Goal: Task Accomplishment & Management: Complete application form

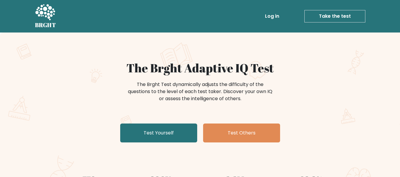
scroll to position [30, 0]
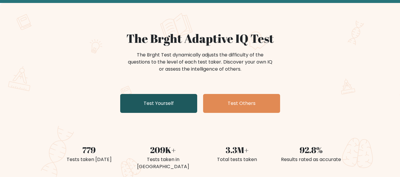
click at [164, 101] on link "Test Yourself" at bounding box center [158, 103] width 77 height 19
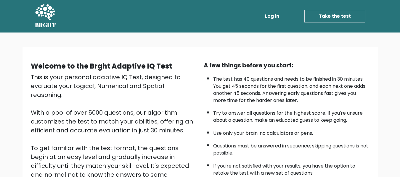
scroll to position [30, 0]
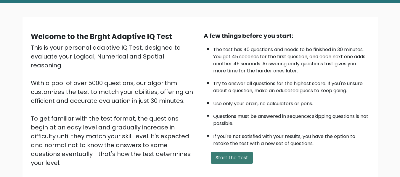
click at [226, 158] on button "Start the Test" at bounding box center [232, 158] width 42 height 12
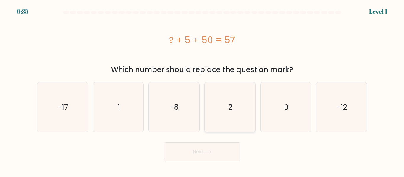
click at [231, 109] on text "2" at bounding box center [231, 107] width 4 height 10
click at [203, 90] on input "d. 2" at bounding box center [202, 89] width 0 height 1
radio input "true"
click at [208, 154] on button "Next" at bounding box center [202, 152] width 77 height 19
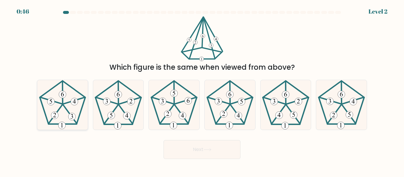
click at [55, 98] on icon at bounding box center [62, 104] width 49 height 49
click at [202, 90] on input "a." at bounding box center [202, 89] width 0 height 1
radio input "true"
click at [218, 157] on button "Next" at bounding box center [202, 149] width 77 height 19
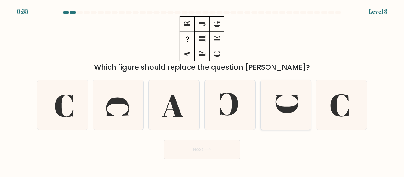
click at [280, 111] on icon at bounding box center [287, 104] width 23 height 18
click at [203, 90] on input "e." at bounding box center [202, 89] width 0 height 1
radio input "true"
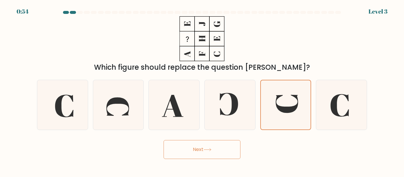
click at [215, 153] on button "Next" at bounding box center [202, 149] width 77 height 19
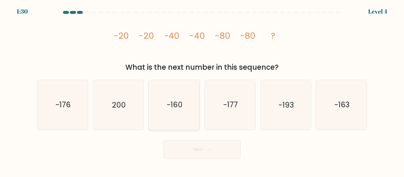
click at [170, 107] on text "-160" at bounding box center [175, 105] width 16 height 10
click at [202, 90] on input "c. -160" at bounding box center [202, 89] width 0 height 1
radio input "true"
click at [201, 150] on button "Next" at bounding box center [202, 149] width 77 height 19
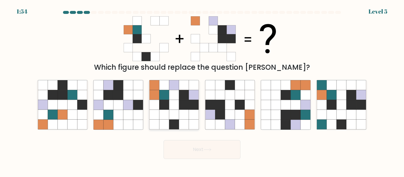
click at [191, 93] on icon at bounding box center [194, 95] width 10 height 10
click at [202, 90] on input "c." at bounding box center [202, 89] width 0 height 1
radio input "true"
click at [218, 150] on button "Next" at bounding box center [202, 149] width 77 height 19
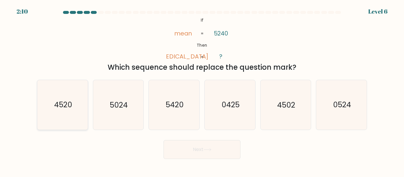
click at [60, 109] on text "4520" at bounding box center [63, 105] width 18 height 10
click at [202, 90] on input "a. 4520" at bounding box center [202, 89] width 0 height 1
radio input "true"
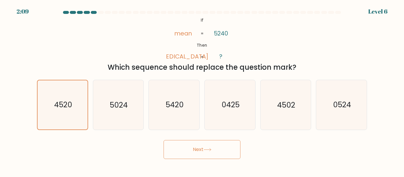
click at [172, 149] on button "Next" at bounding box center [202, 149] width 77 height 19
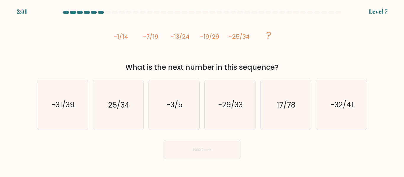
click at [289, 65] on div "What is the next number in this sequence?" at bounding box center [202, 67] width 323 height 11
click at [76, 107] on icon "-31/39" at bounding box center [62, 104] width 49 height 49
click at [202, 90] on input "a. -31/39" at bounding box center [202, 89] width 0 height 1
radio input "true"
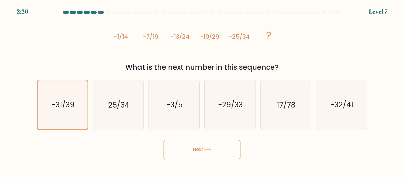
click at [221, 152] on button "Next" at bounding box center [202, 149] width 77 height 19
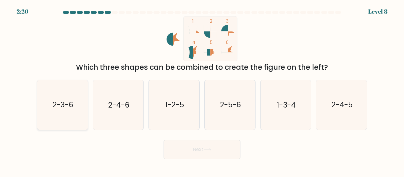
click at [65, 98] on icon "2-3-6" at bounding box center [62, 104] width 49 height 49
click at [202, 90] on input "a. 2-3-6" at bounding box center [202, 89] width 0 height 1
radio input "true"
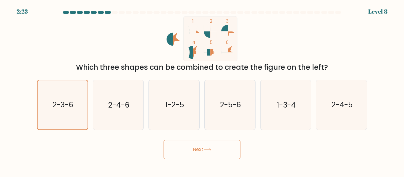
click at [212, 150] on icon at bounding box center [208, 149] width 8 height 3
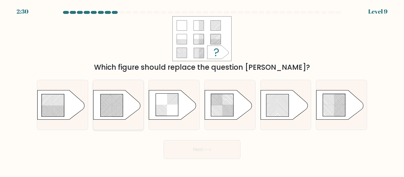
click at [99, 112] on rect at bounding box center [102, 109] width 200 height 200
click at [202, 90] on input "b." at bounding box center [202, 89] width 0 height 1
radio input "true"
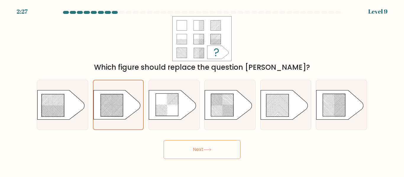
click at [220, 149] on button "Next" at bounding box center [202, 149] width 77 height 19
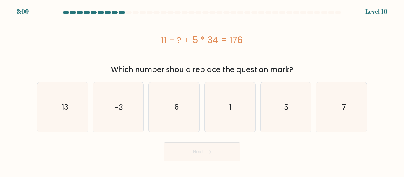
click at [185, 62] on div "11 - ? + 5 * 34 = 176" at bounding box center [202, 39] width 330 height 47
click at [277, 109] on icon "5" at bounding box center [285, 107] width 49 height 49
click at [203, 90] on input "e. 5" at bounding box center [202, 89] width 0 height 1
radio input "true"
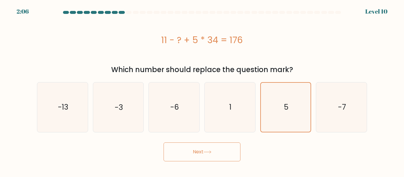
click at [208, 148] on button "Next" at bounding box center [202, 152] width 77 height 19
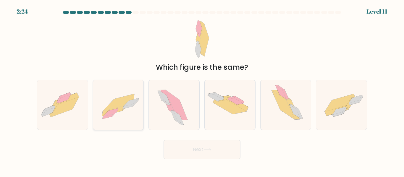
click at [126, 109] on icon at bounding box center [118, 105] width 51 height 36
click at [202, 90] on input "b." at bounding box center [202, 89] width 0 height 1
radio input "true"
click at [217, 145] on button "Next" at bounding box center [202, 149] width 77 height 19
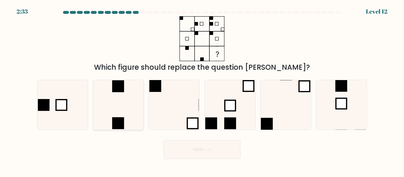
click at [115, 107] on icon at bounding box center [118, 104] width 49 height 49
click at [202, 90] on input "b." at bounding box center [202, 89] width 0 height 1
radio input "true"
click at [201, 161] on body "2:33 Level 12" at bounding box center [202, 88] width 404 height 177
click at [189, 151] on button "Next" at bounding box center [202, 149] width 77 height 19
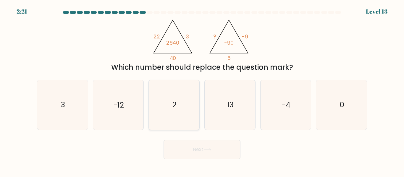
click at [174, 99] on icon "2" at bounding box center [174, 104] width 49 height 49
click at [202, 90] on input "c. 2" at bounding box center [202, 89] width 0 height 1
radio input "true"
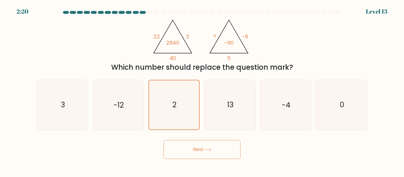
click at [206, 152] on button "Next" at bounding box center [202, 149] width 77 height 19
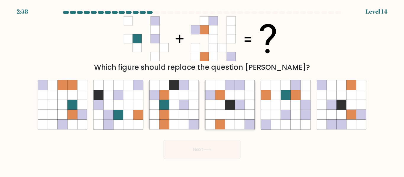
click at [239, 102] on icon at bounding box center [240, 105] width 10 height 10
click at [203, 90] on input "d." at bounding box center [202, 89] width 0 height 1
radio input "true"
click at [287, 98] on icon at bounding box center [286, 95] width 10 height 10
click at [203, 90] on input "e." at bounding box center [202, 89] width 0 height 1
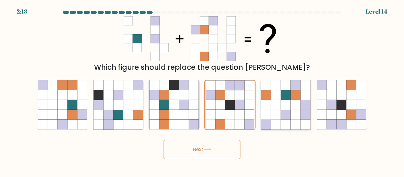
radio input "true"
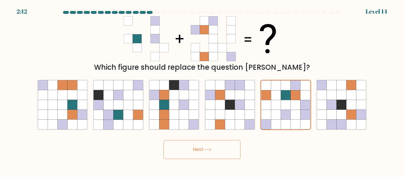
click at [196, 158] on button "Next" at bounding box center [202, 149] width 77 height 19
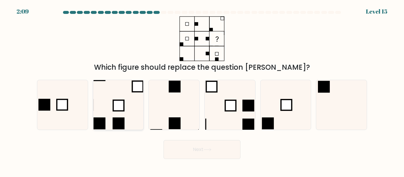
click at [113, 106] on rect at bounding box center [118, 105] width 11 height 11
click at [202, 90] on input "b." at bounding box center [202, 89] width 0 height 1
radio input "true"
click at [180, 149] on button "Next" at bounding box center [202, 149] width 77 height 19
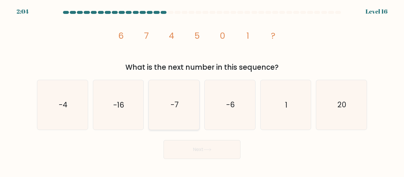
click at [176, 102] on text "-7" at bounding box center [175, 105] width 8 height 10
click at [202, 90] on input "c. -7" at bounding box center [202, 89] width 0 height 1
radio input "true"
click at [215, 156] on button "Next" at bounding box center [202, 149] width 77 height 19
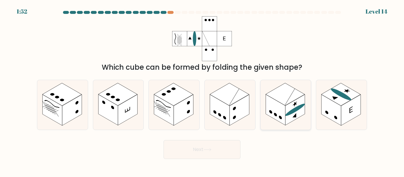
click at [299, 111] on rect at bounding box center [296, 110] width 20 height 31
click at [203, 90] on input "e." at bounding box center [202, 89] width 0 height 1
radio input "true"
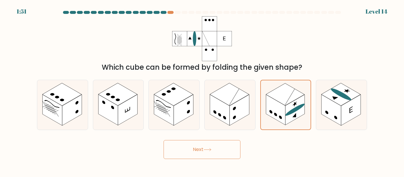
click at [212, 152] on button "Next" at bounding box center [202, 149] width 77 height 19
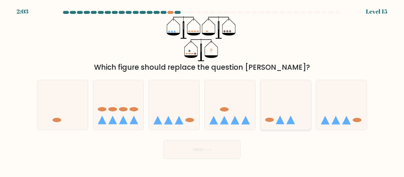
click at [277, 101] on icon at bounding box center [286, 105] width 51 height 42
click at [203, 90] on input "e." at bounding box center [202, 89] width 0 height 1
radio input "true"
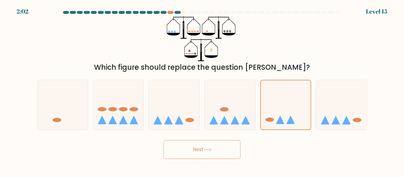
click at [197, 142] on button "Next" at bounding box center [202, 149] width 77 height 19
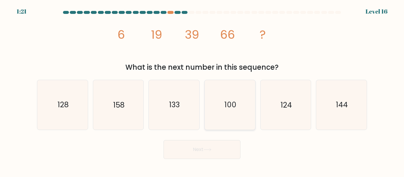
click at [217, 115] on icon "100" at bounding box center [229, 104] width 49 height 49
click at [203, 90] on input "d. 100" at bounding box center [202, 89] width 0 height 1
radio input "true"
click at [203, 143] on button "Next" at bounding box center [202, 149] width 77 height 19
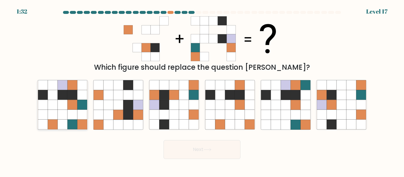
click at [49, 92] on icon at bounding box center [53, 95] width 10 height 10
click at [202, 90] on input "a." at bounding box center [202, 89] width 0 height 1
radio input "true"
click at [227, 150] on button "Next" at bounding box center [202, 149] width 77 height 19
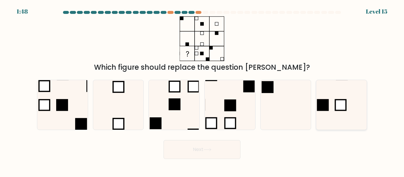
click at [348, 109] on icon at bounding box center [341, 104] width 49 height 49
click at [203, 90] on input "f." at bounding box center [202, 89] width 0 height 1
radio input "true"
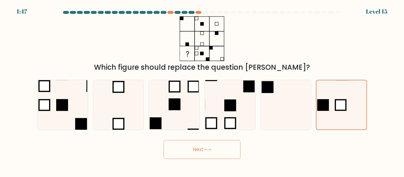
click at [190, 150] on button "Next" at bounding box center [202, 149] width 77 height 19
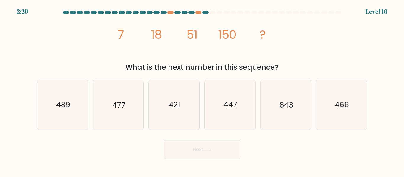
click at [199, 66] on div "What is the next number in this sequence?" at bounding box center [202, 67] width 323 height 11
click at [345, 102] on text "466" at bounding box center [342, 105] width 14 height 10
click at [203, 90] on input "f. 466" at bounding box center [202, 89] width 0 height 1
radio input "true"
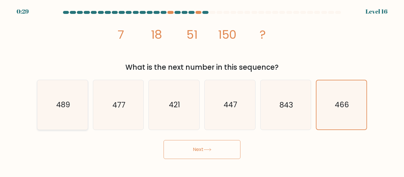
drag, startPoint x: 59, startPoint y: 109, endPoint x: 81, endPoint y: 108, distance: 21.6
click at [59, 107] on text "489" at bounding box center [63, 105] width 14 height 10
click at [202, 90] on input "a. 489" at bounding box center [202, 89] width 0 height 1
radio input "true"
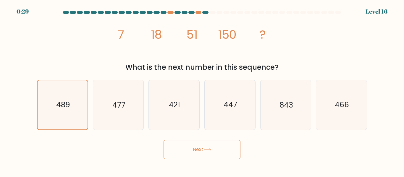
click at [220, 150] on button "Next" at bounding box center [202, 149] width 77 height 19
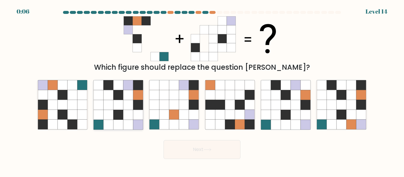
click at [123, 110] on icon at bounding box center [118, 105] width 10 height 10
click at [202, 90] on input "b." at bounding box center [202, 89] width 0 height 1
radio input "true"
click at [224, 154] on button "Next" at bounding box center [202, 149] width 77 height 19
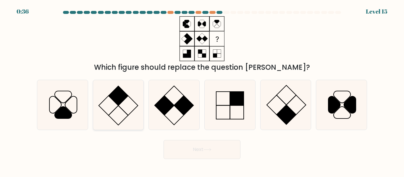
click at [122, 104] on icon at bounding box center [118, 104] width 49 height 49
click at [202, 90] on input "b." at bounding box center [202, 89] width 0 height 1
radio input "true"
click at [294, 105] on icon at bounding box center [285, 104] width 49 height 49
click at [203, 90] on input "e." at bounding box center [202, 89] width 0 height 1
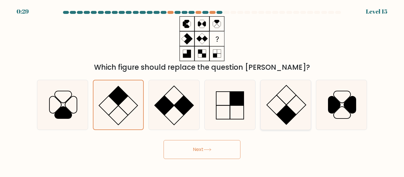
radio input "true"
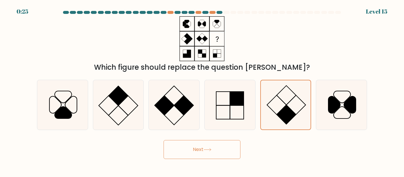
click at [207, 152] on button "Next" at bounding box center [202, 149] width 77 height 19
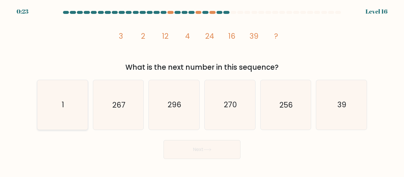
drag, startPoint x: 71, startPoint y: 95, endPoint x: 79, endPoint y: 90, distance: 9.1
click at [71, 94] on icon "1" at bounding box center [62, 104] width 49 height 49
click at [202, 90] on input "a. 1" at bounding box center [202, 89] width 0 height 1
radio input "true"
drag, startPoint x: 187, startPoint y: 141, endPoint x: 188, endPoint y: 144, distance: 3.7
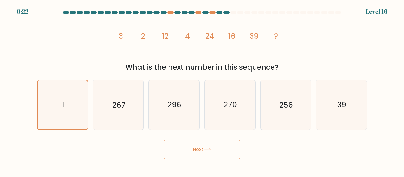
click at [187, 142] on button "Next" at bounding box center [202, 149] width 77 height 19
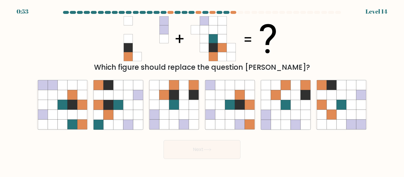
click at [126, 21] on icon at bounding box center [128, 20] width 9 height 9
click at [128, 21] on icon at bounding box center [128, 20] width 9 height 9
click at [128, 38] on icon at bounding box center [128, 38] width 9 height 9
click at [339, 105] on icon at bounding box center [342, 105] width 10 height 10
click at [203, 90] on input "f." at bounding box center [202, 89] width 0 height 1
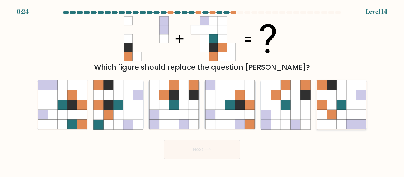
radio input "true"
click at [201, 149] on button "Next" at bounding box center [202, 149] width 77 height 19
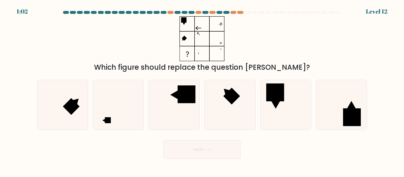
click at [118, 36] on div "Which figure should replace the question [PERSON_NAME]?" at bounding box center [202, 44] width 338 height 57
click at [108, 120] on rect at bounding box center [108, 121] width 6 height 6
click at [202, 90] on input "b." at bounding box center [202, 89] width 0 height 1
radio input "true"
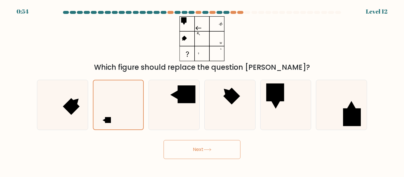
click at [192, 154] on button "Next" at bounding box center [202, 149] width 77 height 19
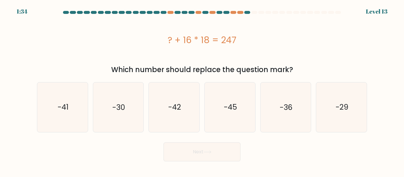
click at [163, 63] on div "? + 16 * 18 = 247" at bounding box center [202, 39] width 330 height 47
click at [225, 59] on div "? + 16 * 18 = 247" at bounding box center [202, 39] width 330 height 47
click at [37, 87] on div "-41" at bounding box center [62, 107] width 51 height 50
click at [202, 89] on input "a. -41" at bounding box center [202, 89] width 0 height 1
radio input "true"
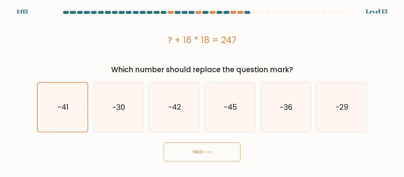
click at [200, 154] on button "Next" at bounding box center [202, 152] width 77 height 19
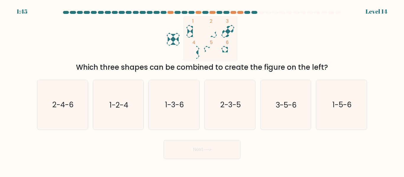
click at [150, 73] on div "Which three shapes can be combined to create the figure on the left?" at bounding box center [202, 67] width 323 height 11
click at [216, 68] on div "Which three shapes can be combined to create the figure on the left?" at bounding box center [202, 67] width 323 height 11
click at [269, 73] on div "Which three shapes can be combined to create the figure on the left?" at bounding box center [202, 67] width 323 height 11
click at [237, 96] on icon "2-3-5" at bounding box center [229, 104] width 49 height 49
click at [203, 90] on input "d. 2-3-5" at bounding box center [202, 89] width 0 height 1
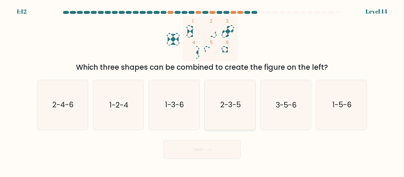
radio input "true"
click at [227, 154] on button "Next" at bounding box center [202, 149] width 77 height 19
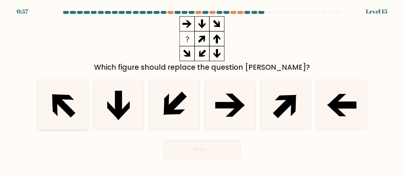
click at [65, 102] on icon at bounding box center [62, 104] width 49 height 49
click at [202, 90] on input "a." at bounding box center [202, 89] width 0 height 1
radio input "true"
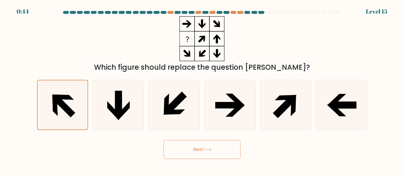
click at [196, 149] on button "Next" at bounding box center [202, 149] width 77 height 19
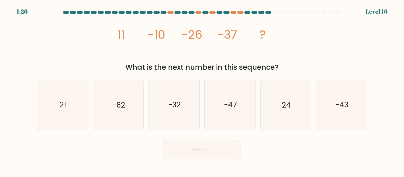
click at [165, 66] on div "What is the next number in this sequence?" at bounding box center [202, 67] width 323 height 11
click at [361, 101] on icon "-43" at bounding box center [341, 104] width 49 height 49
click at [203, 90] on input "f. -43" at bounding box center [202, 89] width 0 height 1
radio input "true"
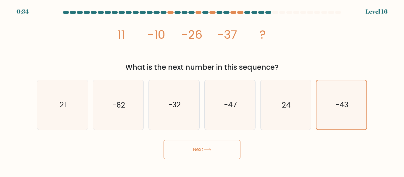
click at [173, 155] on button "Next" at bounding box center [202, 149] width 77 height 19
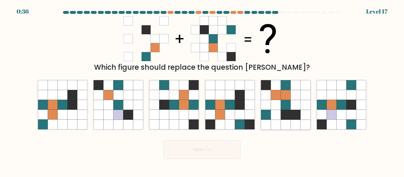
click at [306, 114] on icon at bounding box center [306, 115] width 10 height 10
click at [203, 90] on input "e." at bounding box center [202, 89] width 0 height 1
radio input "true"
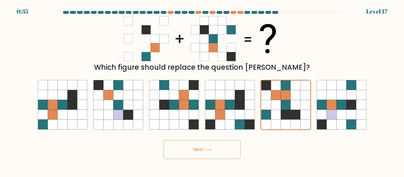
click at [217, 153] on button "Next" at bounding box center [202, 149] width 77 height 19
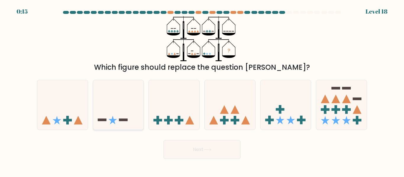
click at [114, 110] on icon at bounding box center [118, 105] width 51 height 42
click at [202, 90] on input "b." at bounding box center [202, 89] width 0 height 1
radio input "true"
click at [209, 149] on icon at bounding box center [208, 149] width 8 height 3
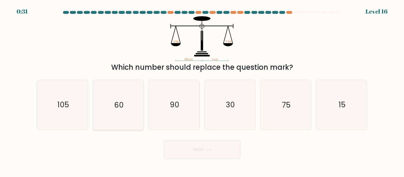
click at [96, 109] on icon "60" at bounding box center [118, 104] width 49 height 49
click at [202, 90] on input "b. 60" at bounding box center [202, 89] width 0 height 1
radio input "true"
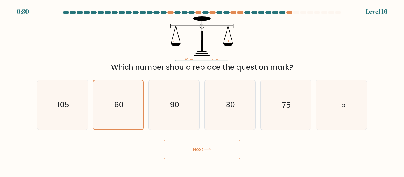
click at [204, 149] on button "Next" at bounding box center [202, 149] width 77 height 19
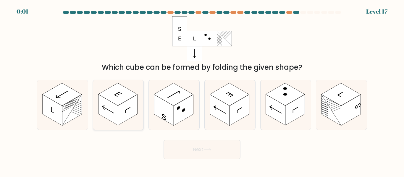
click at [112, 94] on rect at bounding box center [117, 94] width 39 height 23
click at [202, 90] on input "b." at bounding box center [202, 89] width 0 height 1
radio input "true"
click at [219, 155] on button "Next" at bounding box center [202, 149] width 77 height 19
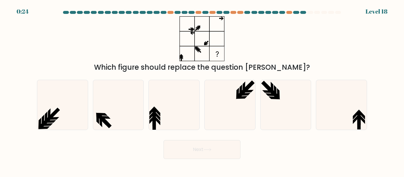
click at [190, 30] on icon at bounding box center [202, 38] width 74 height 45
click at [218, 41] on icon at bounding box center [202, 38] width 74 height 45
click at [269, 97] on icon at bounding box center [285, 104] width 49 height 49
click at [203, 90] on input "e." at bounding box center [202, 89] width 0 height 1
radio input "true"
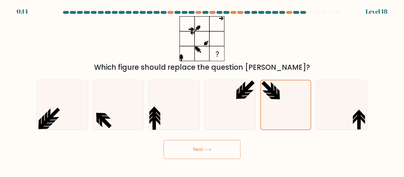
click at [228, 152] on button "Next" at bounding box center [202, 149] width 77 height 19
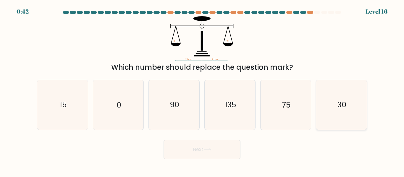
click at [360, 101] on icon "30" at bounding box center [341, 104] width 49 height 49
click at [203, 90] on input "f. 30" at bounding box center [202, 89] width 0 height 1
radio input "true"
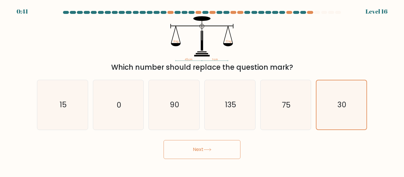
click at [171, 153] on button "Next" at bounding box center [202, 149] width 77 height 19
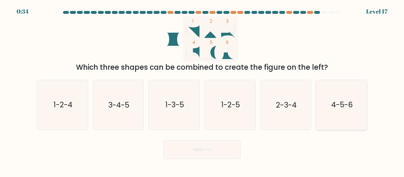
click at [340, 110] on text "4-5-6" at bounding box center [343, 105] width 22 height 10
click at [203, 90] on input "f. 4-5-6" at bounding box center [202, 89] width 0 height 1
radio input "true"
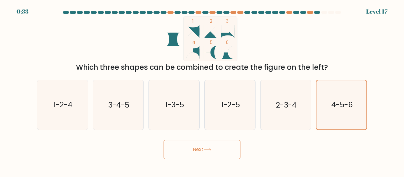
click at [221, 152] on button "Next" at bounding box center [202, 149] width 77 height 19
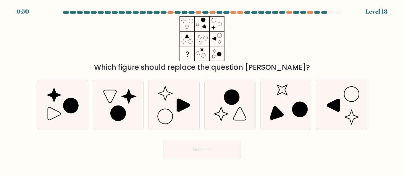
click at [186, 26] on icon at bounding box center [202, 38] width 74 height 45
click at [117, 113] on icon at bounding box center [118, 113] width 15 height 15
click at [202, 90] on input "b." at bounding box center [202, 89] width 0 height 1
radio input "true"
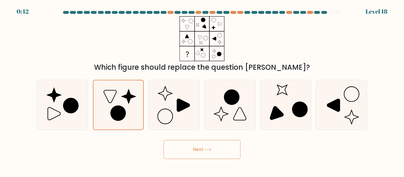
click at [182, 150] on button "Next" at bounding box center [202, 149] width 77 height 19
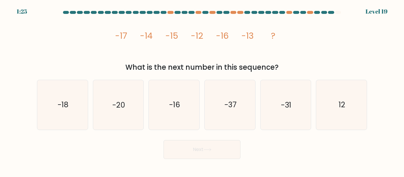
click at [133, 55] on icon "image/svg+xml -17 -14 -15 -12 -16 -13 ?" at bounding box center [202, 38] width 178 height 45
click at [147, 39] on tspan "-14" at bounding box center [146, 36] width 13 height 12
click at [63, 107] on text "-18" at bounding box center [63, 105] width 11 height 10
click at [202, 90] on input "a. -18" at bounding box center [202, 89] width 0 height 1
radio input "true"
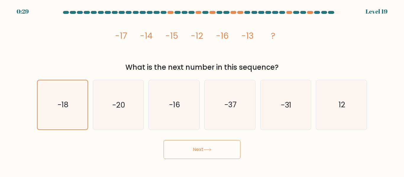
click at [205, 148] on button "Next" at bounding box center [202, 149] width 77 height 19
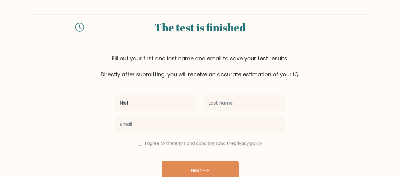
type input "Niel"
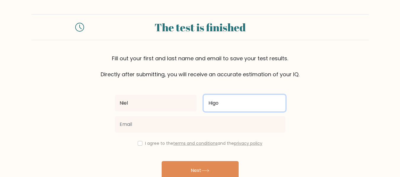
type input "Higo"
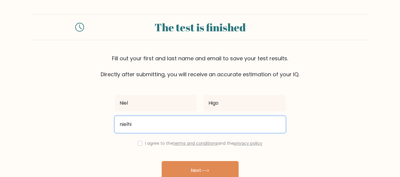
type input "[EMAIL_ADDRESS][DOMAIN_NAME]"
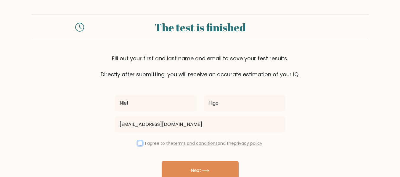
click at [139, 146] on input "checkbox" at bounding box center [140, 143] width 5 height 5
checkbox input "true"
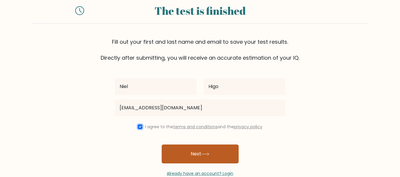
scroll to position [30, 0]
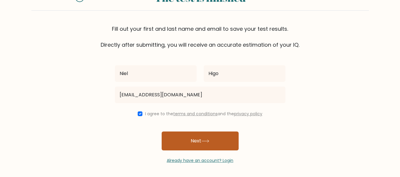
click at [199, 140] on button "Next" at bounding box center [200, 141] width 77 height 19
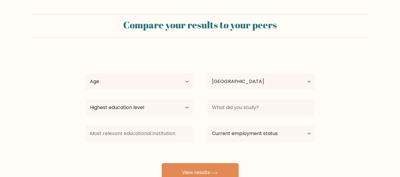
select select "PH"
click at [160, 81] on select "Age Under [DEMOGRAPHIC_DATA] [DEMOGRAPHIC_DATA] [DEMOGRAPHIC_DATA] [DEMOGRAPHIC…" at bounding box center [139, 81] width 108 height 17
select select "18_24"
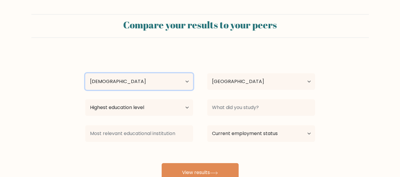
click at [85, 73] on select "Age Under [DEMOGRAPHIC_DATA] [DEMOGRAPHIC_DATA] [DEMOGRAPHIC_DATA] [DEMOGRAPHIC…" at bounding box center [139, 81] width 108 height 17
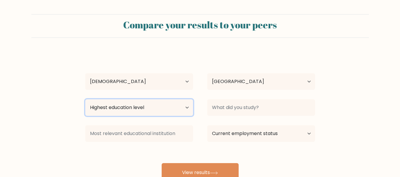
click at [136, 111] on select "Highest education level No schooling Primary Lower Secondary Upper Secondary Oc…" at bounding box center [139, 107] width 108 height 17
select select "bachelors_degree"
click at [85, 99] on select "Highest education level No schooling Primary Lower Secondary Upper Secondary Oc…" at bounding box center [139, 107] width 108 height 17
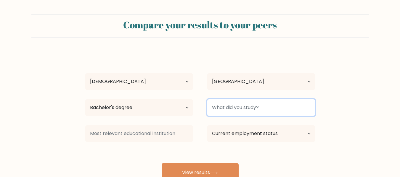
click at [252, 107] on input at bounding box center [261, 107] width 108 height 17
type input "B"
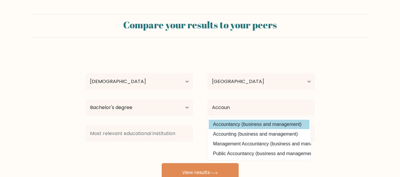
click at [240, 126] on option "Accountancy (business and management)" at bounding box center [259, 124] width 101 height 9
type input "Accountancy"
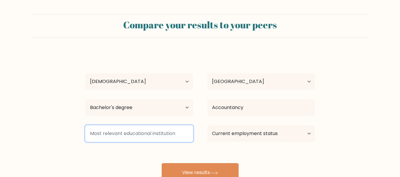
click at [136, 136] on input at bounding box center [139, 134] width 108 height 17
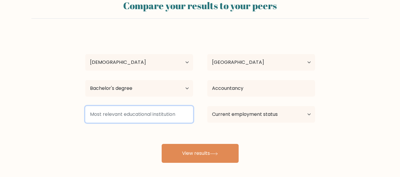
scroll to position [30, 0]
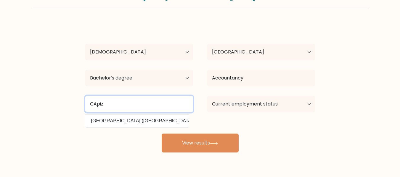
type input "CApiz"
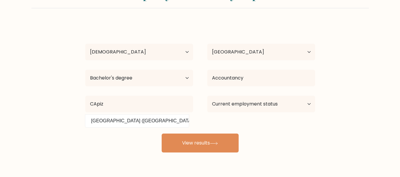
click at [142, 123] on div "Niel Higo Age Under 18 years old 18-24 years old 25-34 years old 35-44 years ol…" at bounding box center [200, 88] width 237 height 130
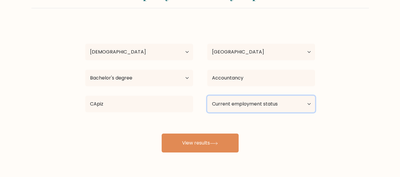
click at [243, 105] on select "Current employment status Employed Student Retired Other / prefer not to answer" at bounding box center [261, 104] width 108 height 17
select select "student"
click at [207, 96] on select "Current employment status Employed Student Retired Other / prefer not to answer" at bounding box center [261, 104] width 108 height 17
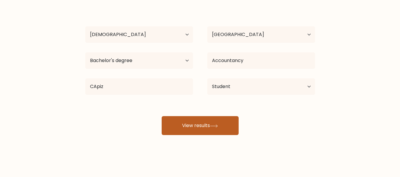
click at [195, 126] on button "View results" at bounding box center [200, 125] width 77 height 19
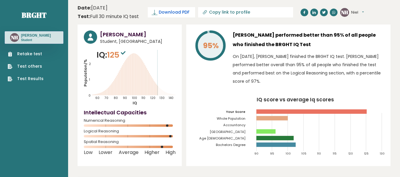
click at [159, 15] on link "Download PDF" at bounding box center [171, 12] width 47 height 10
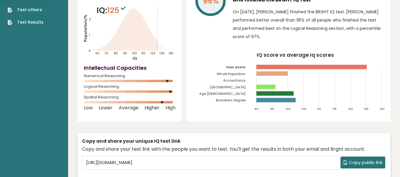
scroll to position [59, 0]
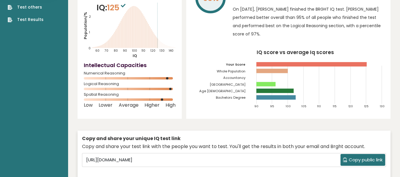
click at [264, 82] on rect at bounding box center [265, 84] width 19 height 4
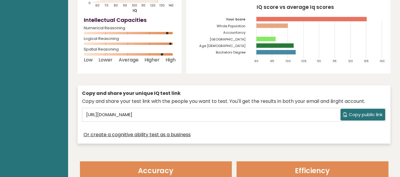
scroll to position [0, 0]
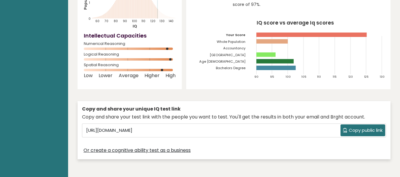
click at [208, 70] on div "95% Niel Higo performed better than 95% of all people who finished the BRGHT IQ…" at bounding box center [288, 19] width 204 height 142
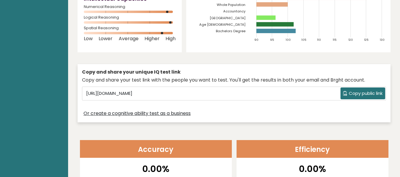
scroll to position [178, 0]
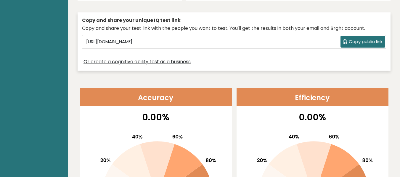
drag, startPoint x: 249, startPoint y: 15, endPoint x: 248, endPoint y: 2, distance: 13.1
click at [249, 15] on div "Copy and share your unique IQ test link Copy and share your test link with the …" at bounding box center [234, 41] width 313 height 58
